Goal: Transaction & Acquisition: Purchase product/service

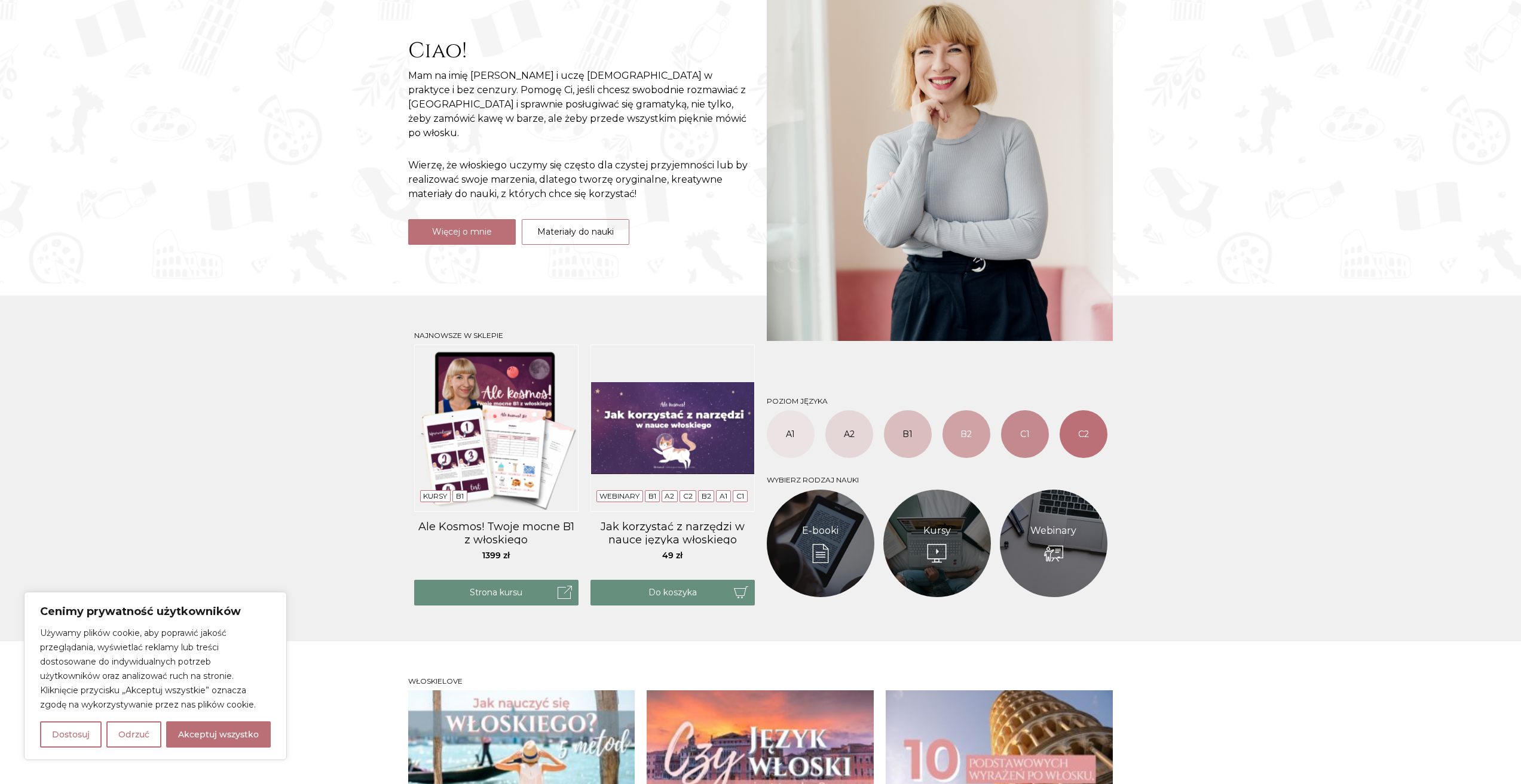
scroll to position [179, 0]
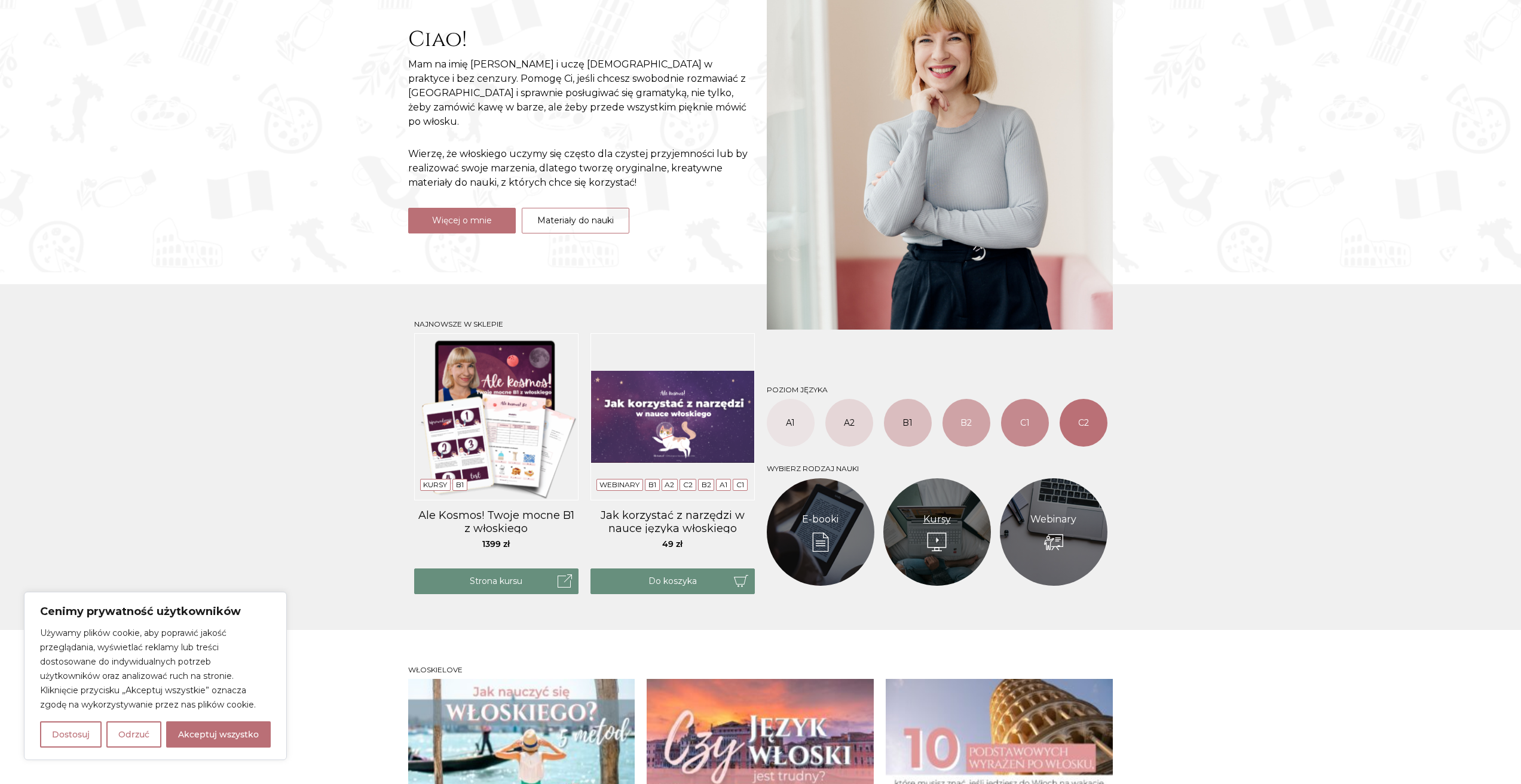
click at [936, 527] on link "Kursy" at bounding box center [937, 520] width 28 height 15
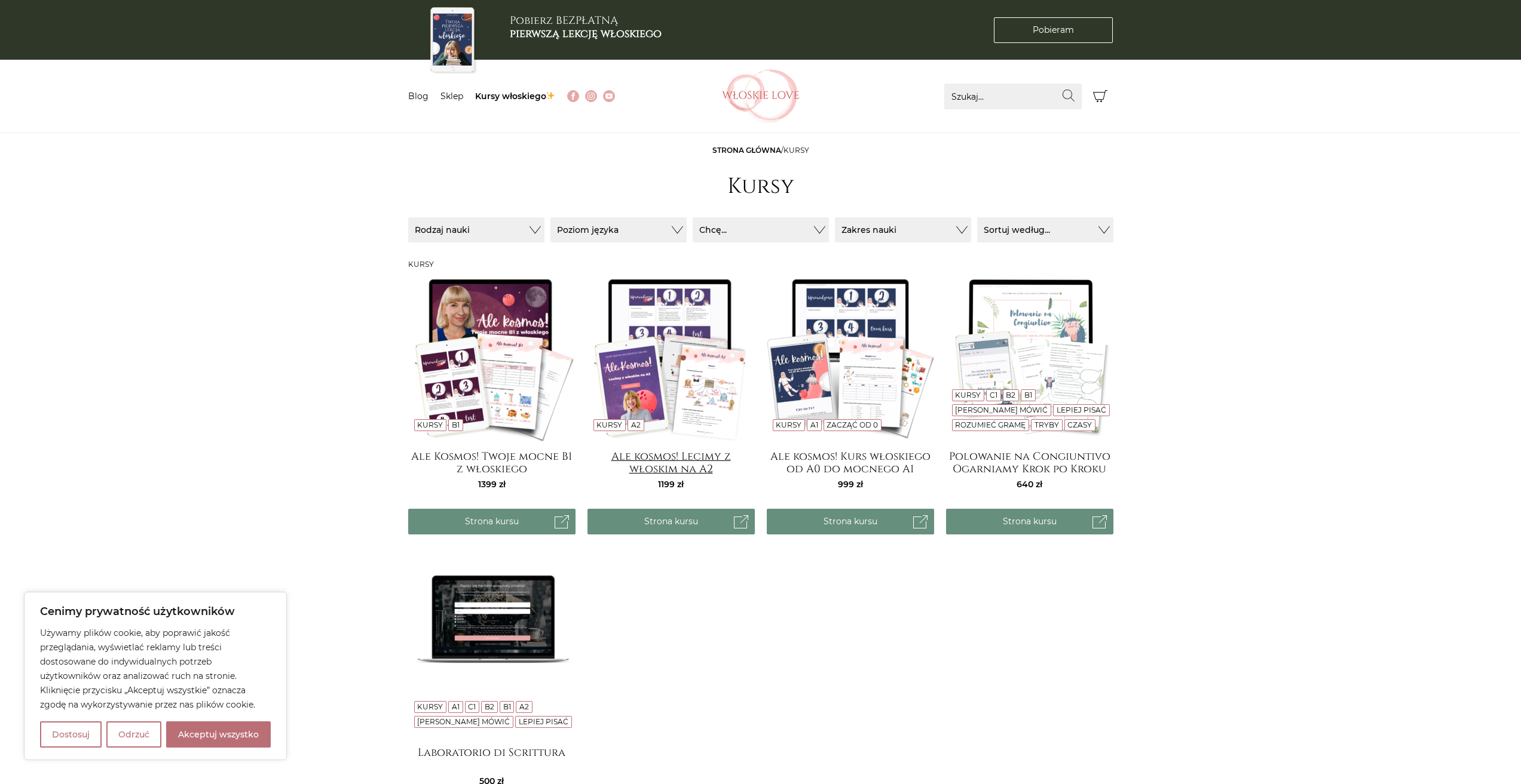
click at [683, 462] on h4 "Ale kosmos! Lecimy z włoskim na A2" at bounding box center [670, 462] width 167 height 24
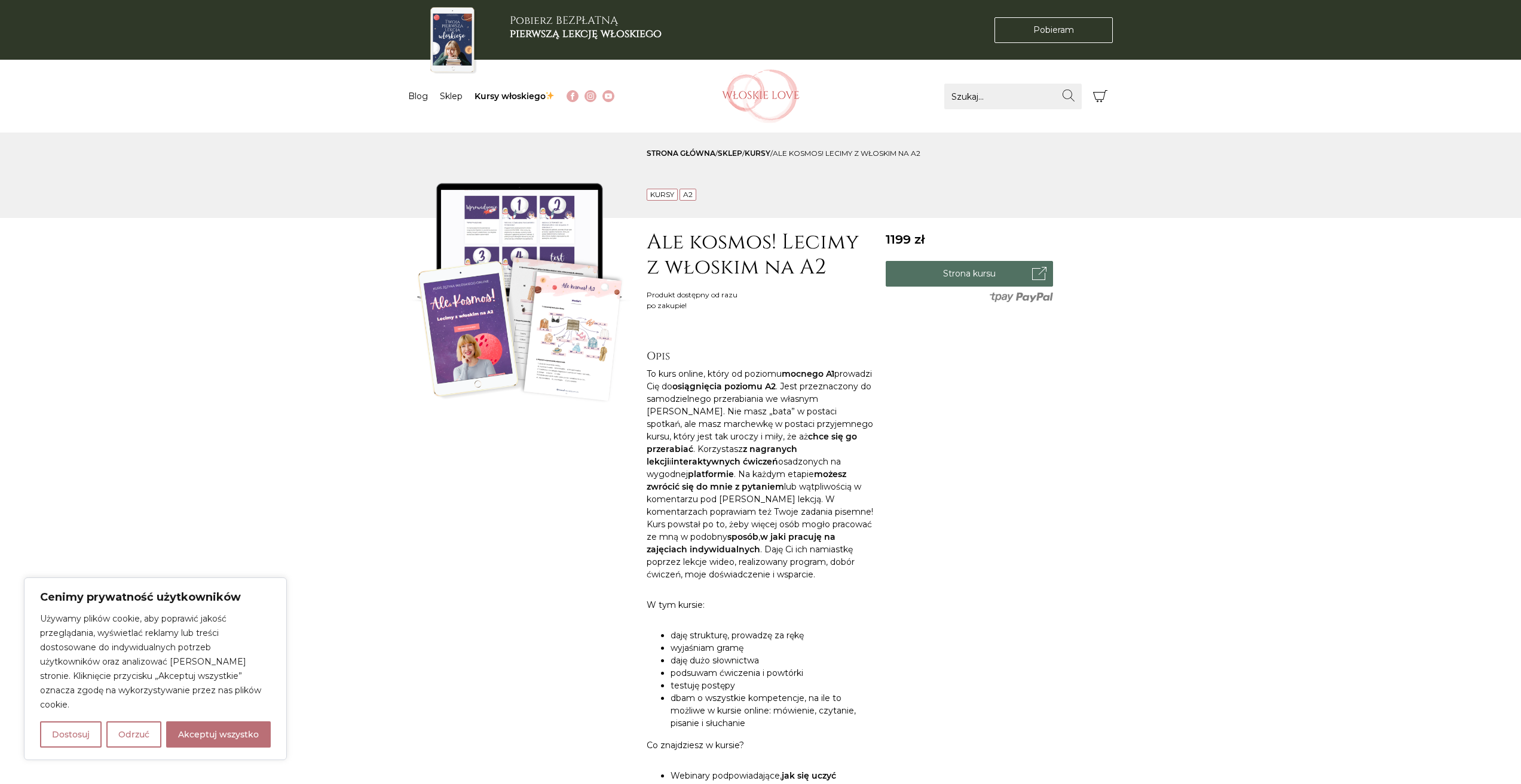
click at [952, 277] on link "Strona kursu" at bounding box center [969, 274] width 167 height 26
